Goal: Find specific page/section: Find specific page/section

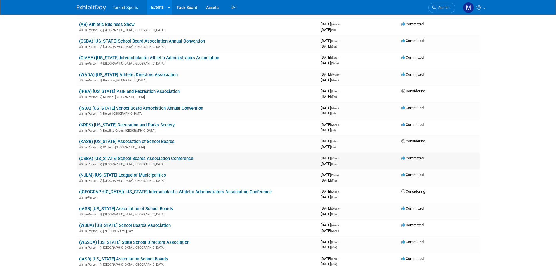
scroll to position [671, 0]
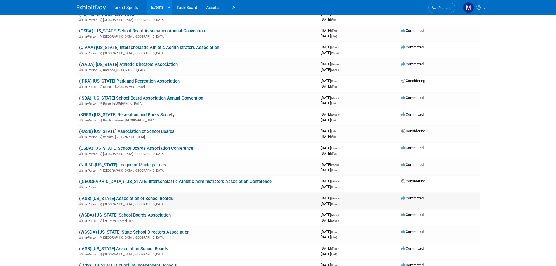
click at [145, 198] on link "(IASB) [US_STATE] Association of School Boards" at bounding box center [126, 198] width 94 height 5
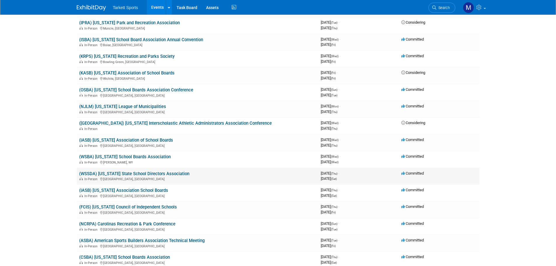
scroll to position [700, 0]
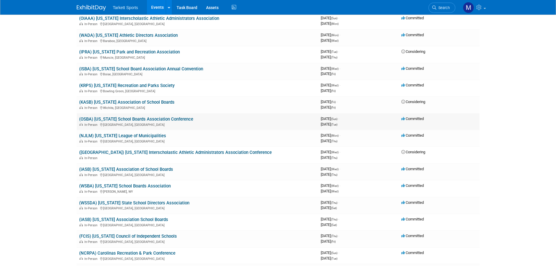
click at [160, 119] on link "(OSBA) [US_STATE] School Boards Association Conference" at bounding box center [136, 118] width 114 height 5
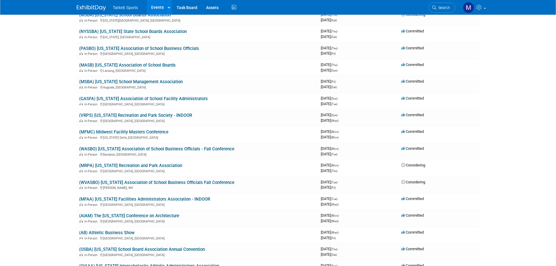
scroll to position [438, 0]
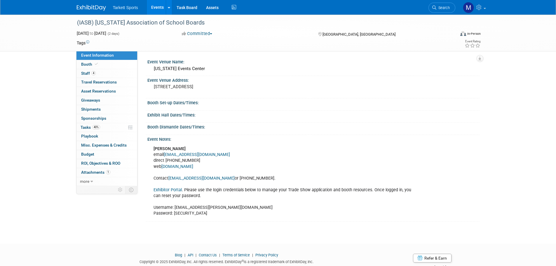
scroll to position [19, 0]
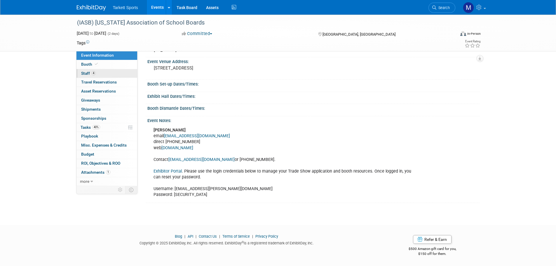
click at [118, 72] on link "4 Staff 4" at bounding box center [106, 73] width 61 height 9
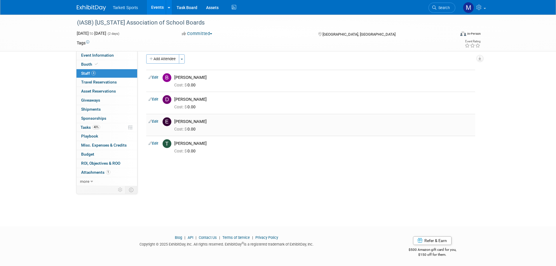
scroll to position [6, 0]
